Goal: Check status: Check status

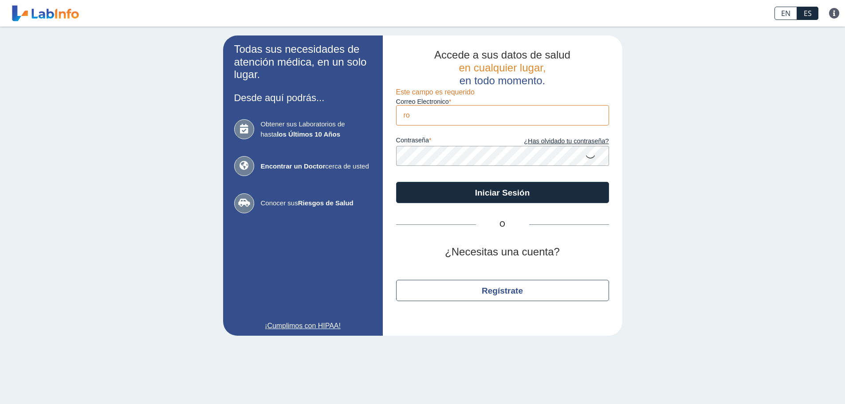
click at [334, 113] on app-login "Todas sus necesidades de atención médica, en un solo lugar. Desde aquí podrás..…" at bounding box center [422, 185] width 399 height 300
type input "[EMAIL_ADDRESS][DOMAIN_NAME]"
click at [360, 154] on app-login "Todas sus necesidades de atención médica, en un solo lugar. Desde aquí podrás..…" at bounding box center [422, 185] width 399 height 300
click at [396, 182] on button "Iniciar Sesión" at bounding box center [502, 192] width 213 height 21
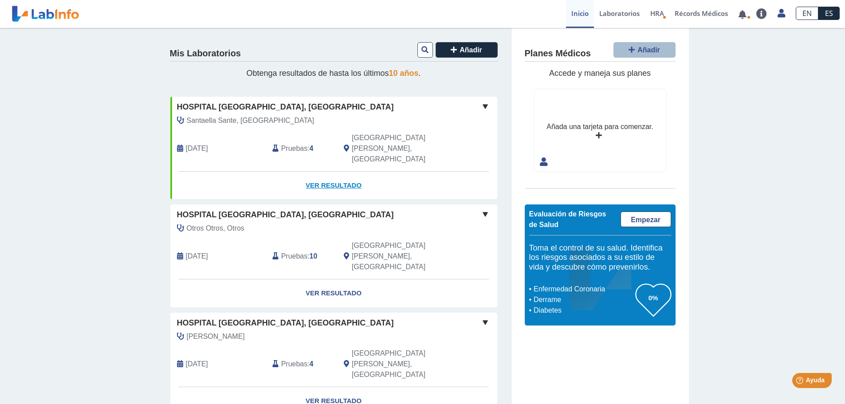
click at [336, 172] on link "Ver Resultado" at bounding box center [333, 186] width 327 height 28
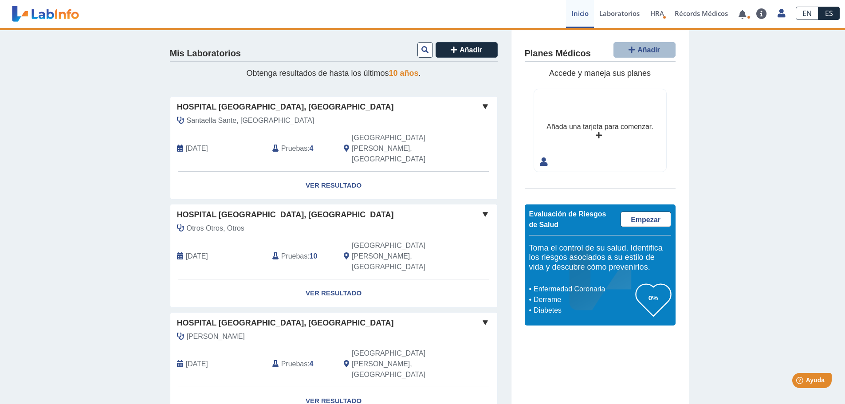
click at [480, 107] on span at bounding box center [485, 106] width 11 height 11
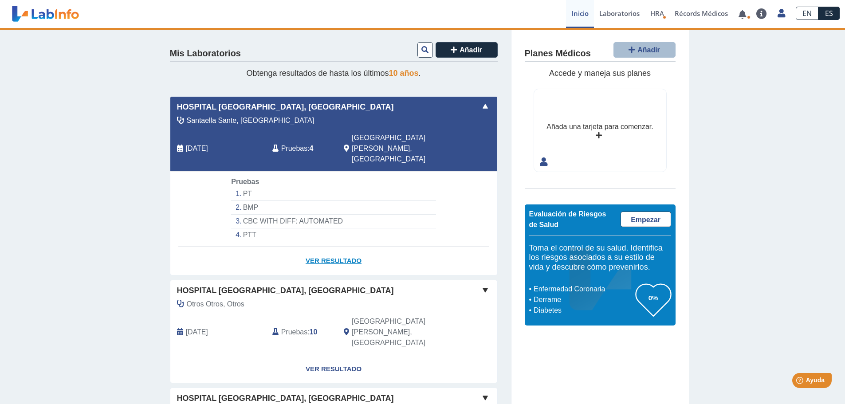
click at [333, 247] on link "Ver Resultado" at bounding box center [333, 261] width 327 height 28
click at [257, 187] on li "PT" at bounding box center [333, 194] width 204 height 14
click at [324, 247] on link "Ver Resultado" at bounding box center [333, 261] width 327 height 28
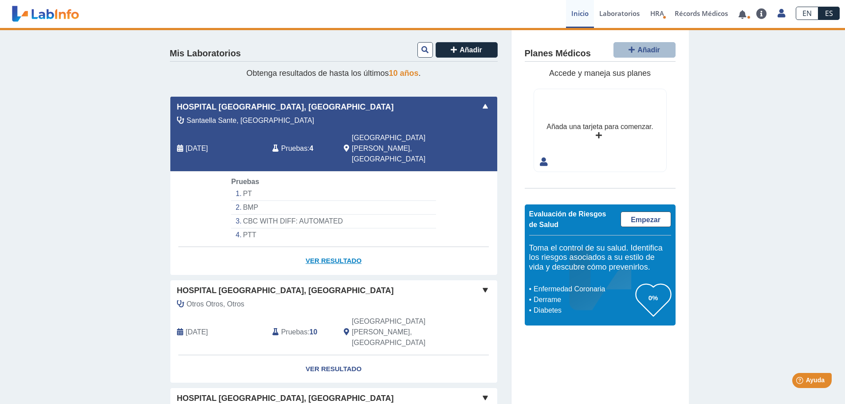
click at [324, 247] on link "Ver Resultado" at bounding box center [333, 261] width 327 height 28
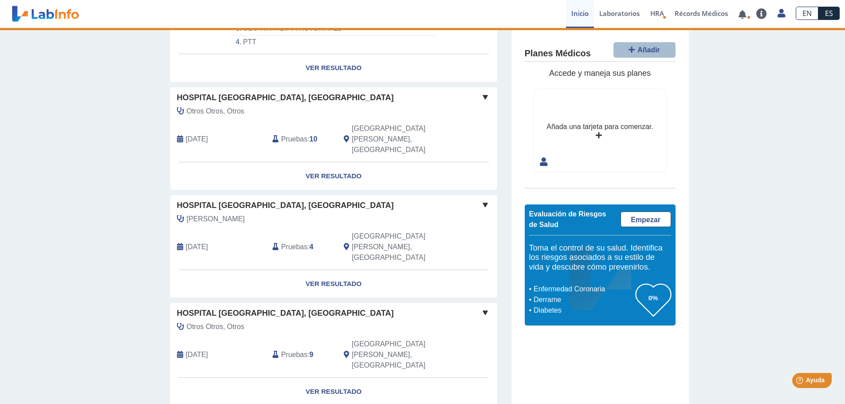
scroll to position [177, 0]
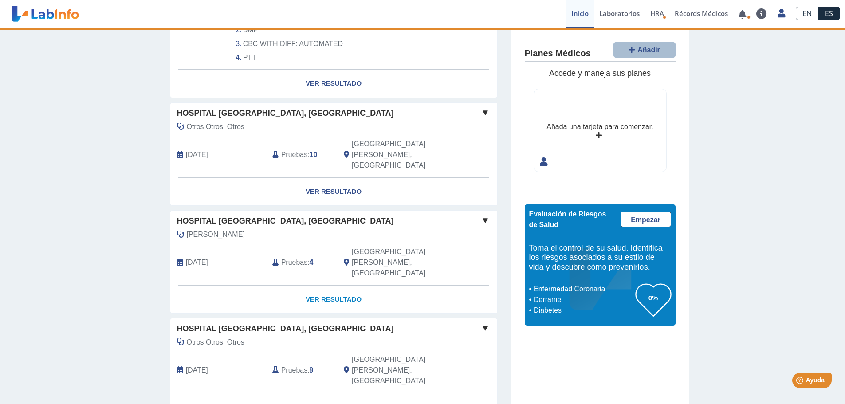
click at [345, 285] on link "Ver Resultado" at bounding box center [333, 299] width 327 height 28
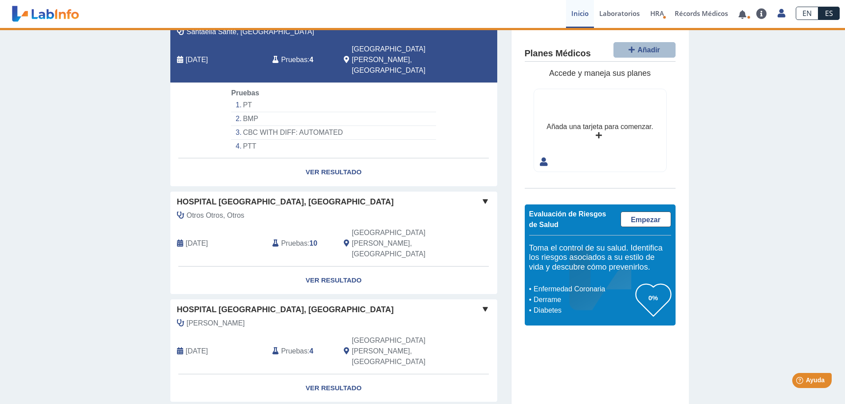
scroll to position [0, 0]
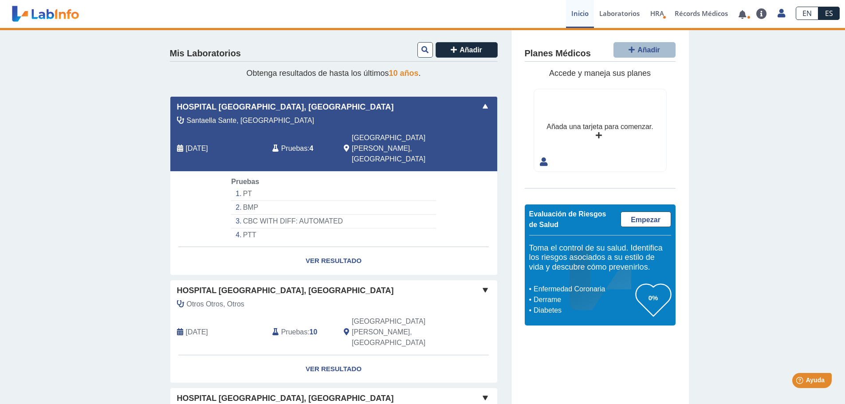
click at [482, 104] on span at bounding box center [485, 106] width 11 height 11
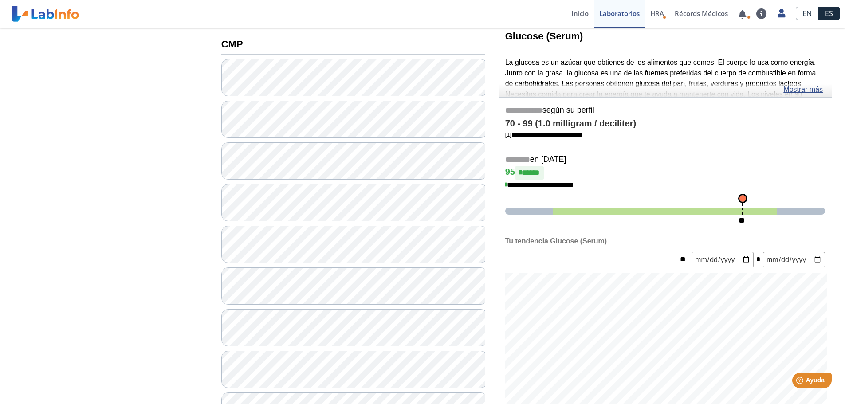
scroll to position [89, 0]
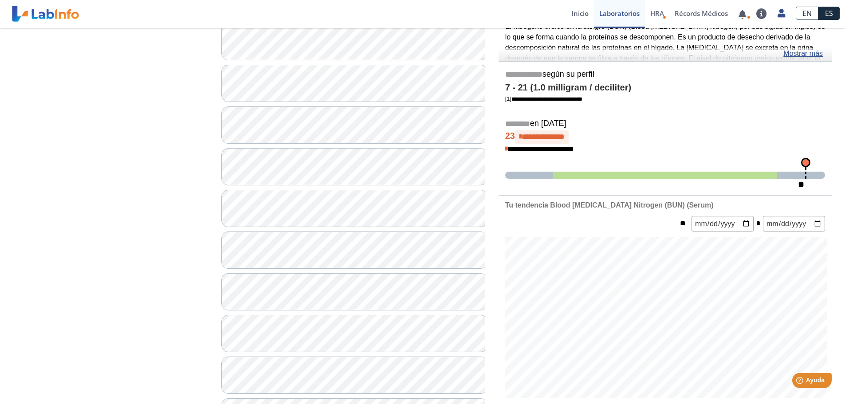
scroll to position [89, 0]
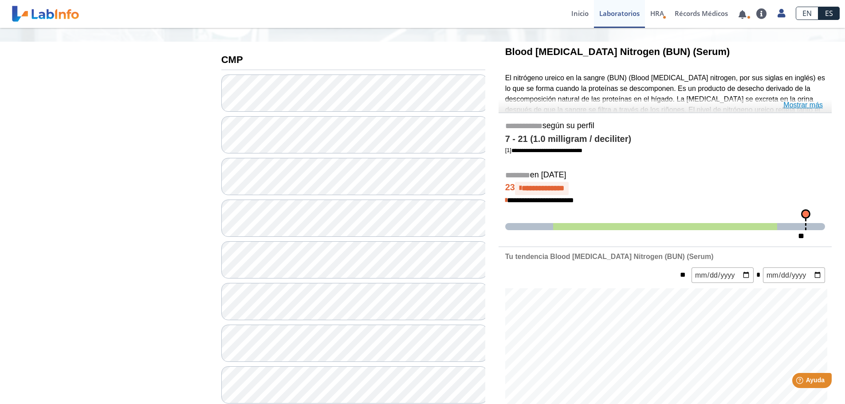
click at [805, 104] on link "Mostrar más" at bounding box center [802, 105] width 39 height 11
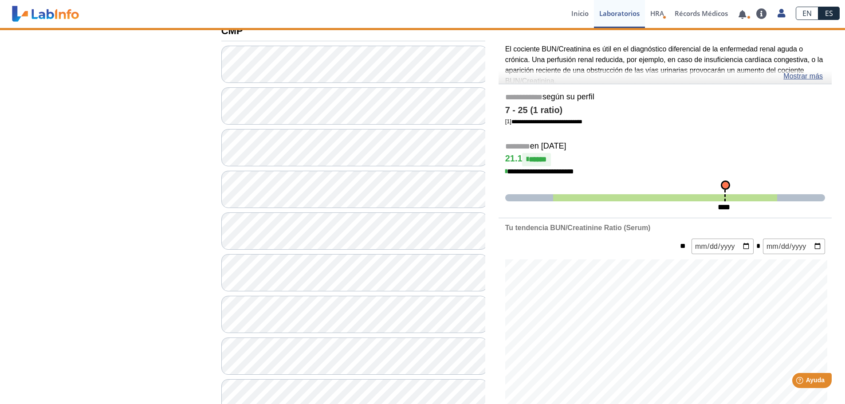
scroll to position [133, 0]
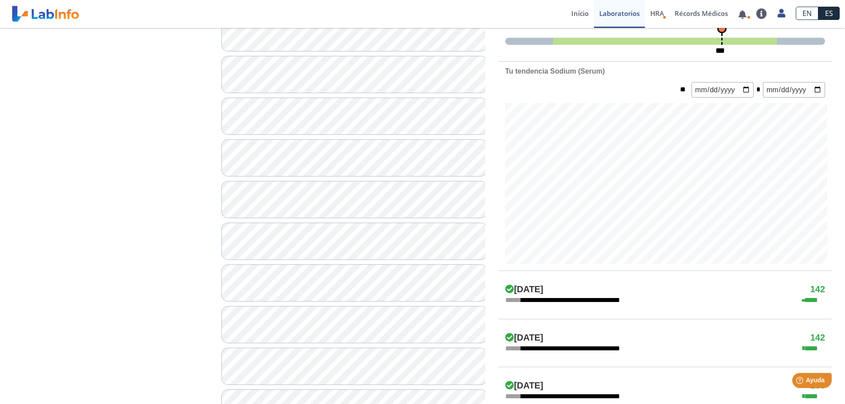
scroll to position [310, 0]
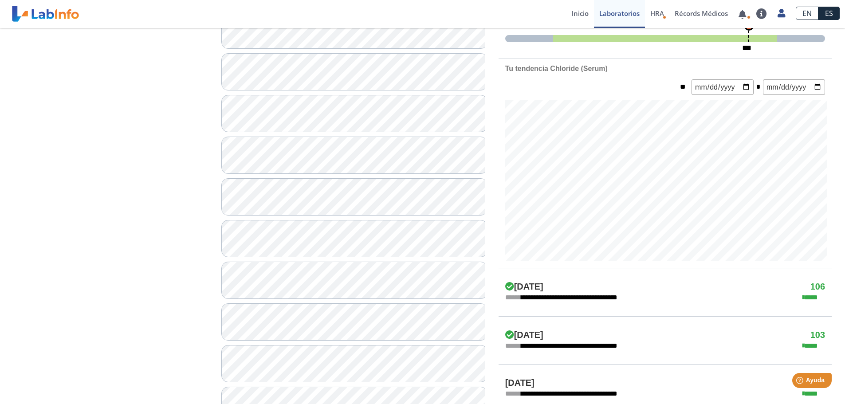
scroll to position [355, 0]
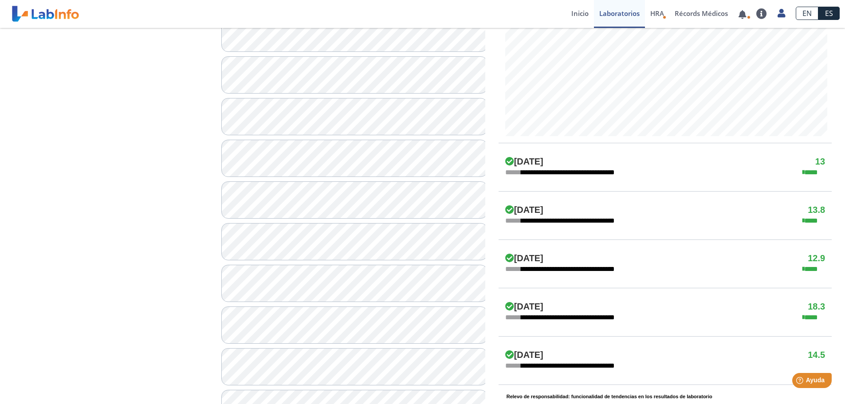
scroll to position [399, 0]
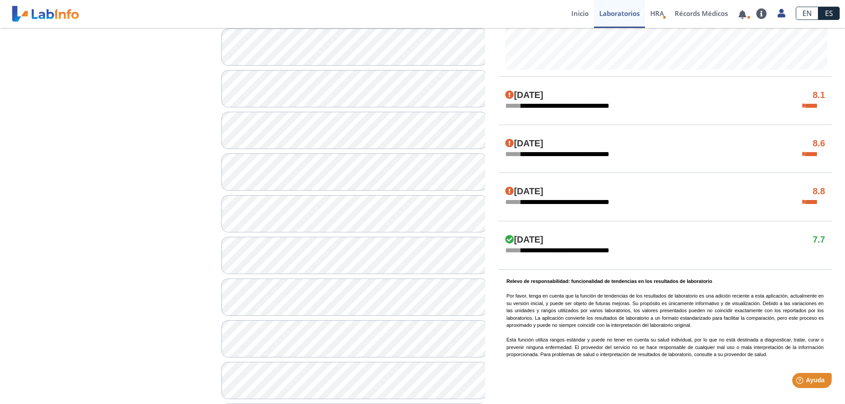
scroll to position [488, 0]
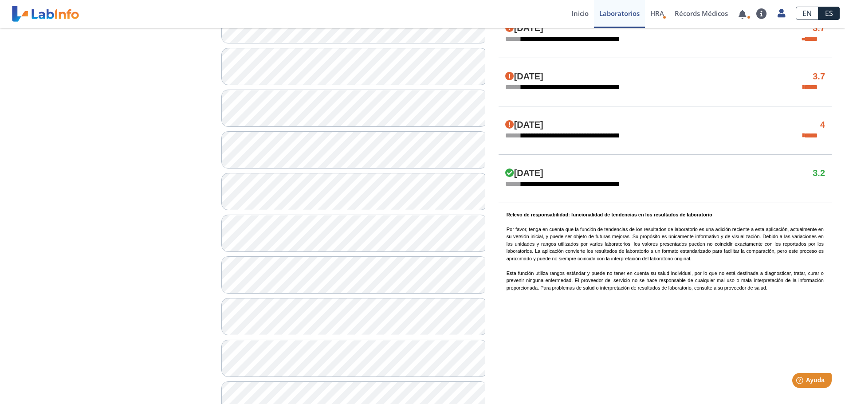
scroll to position [564, 0]
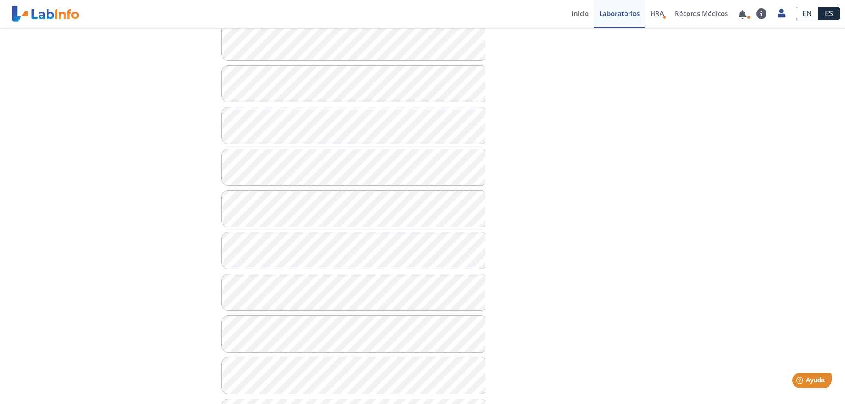
scroll to position [564, 0]
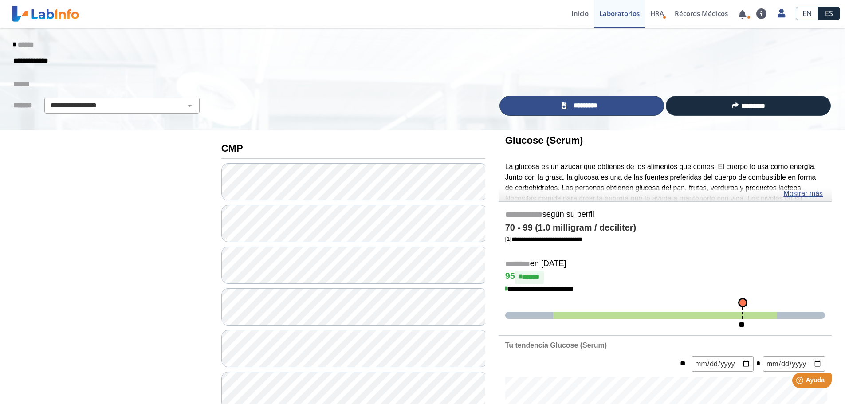
click at [579, 108] on span "*********" at bounding box center [585, 106] width 32 height 10
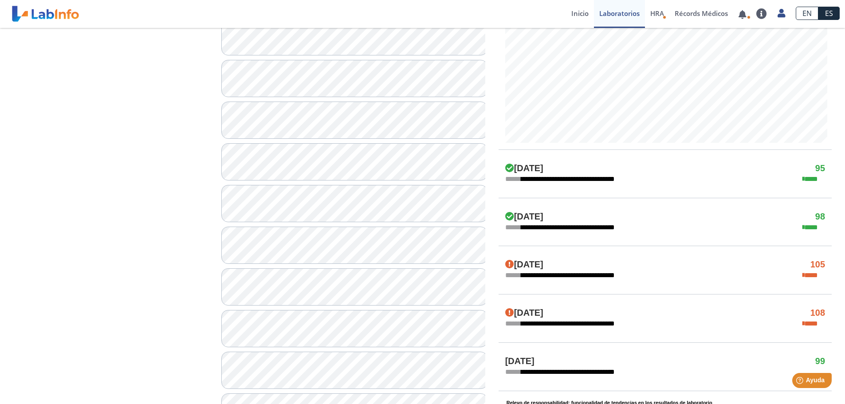
scroll to position [399, 0]
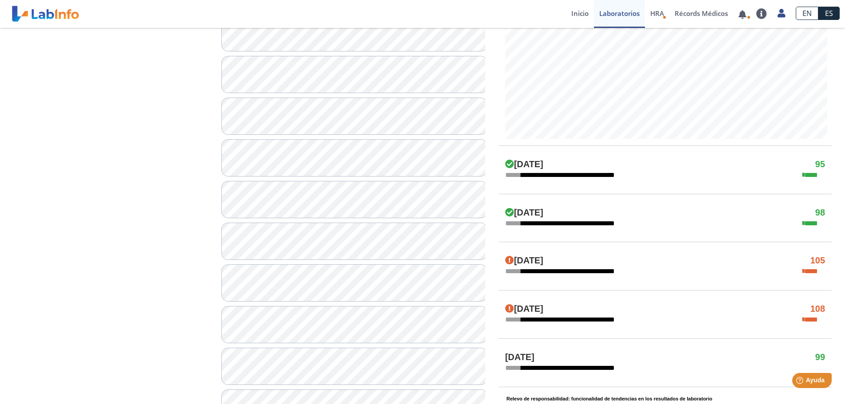
click at [810, 176] on span "****" at bounding box center [813, 175] width 23 height 11
click at [801, 173] on div "**********" at bounding box center [664, 175] width 333 height 11
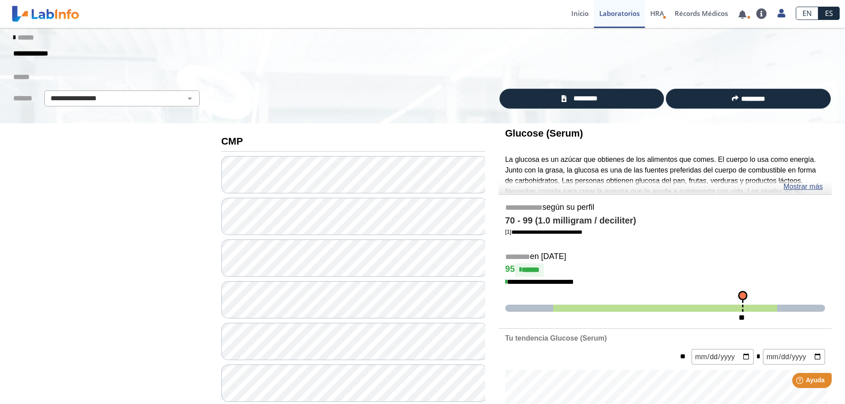
scroll to position [0, 0]
